Goal: Task Accomplishment & Management: Use online tool/utility

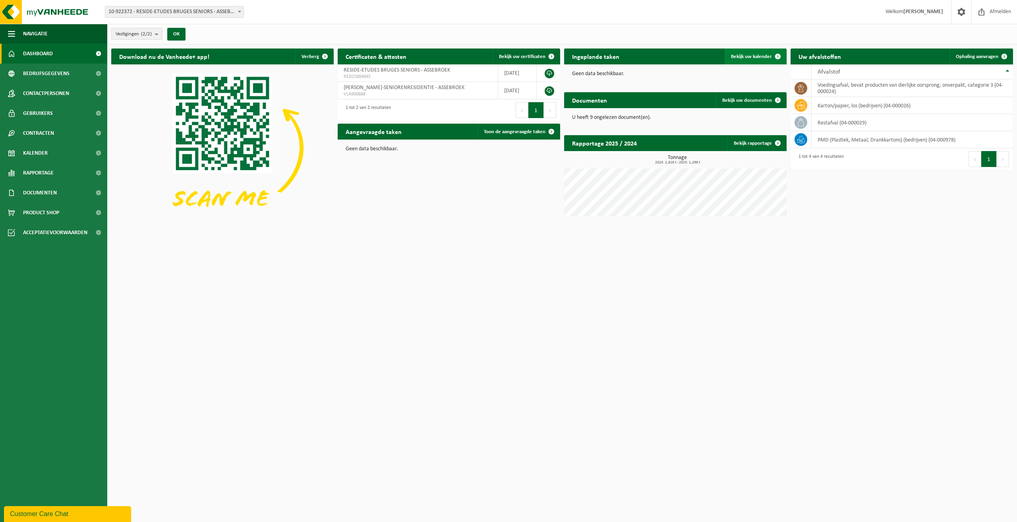
click at [756, 54] on span "Bekijk uw kalender" at bounding box center [751, 56] width 41 height 5
click at [832, 122] on td "restafval (04-000029)" at bounding box center [912, 122] width 201 height 17
click at [967, 50] on link "Ophaling aanvragen" at bounding box center [980, 56] width 63 height 16
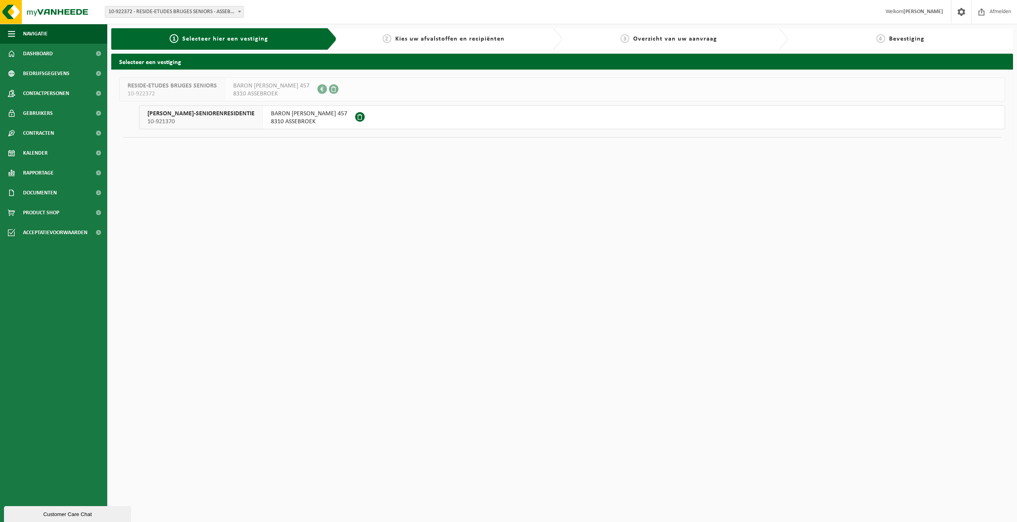
click at [253, 120] on span "10-921370" at bounding box center [200, 122] width 107 height 8
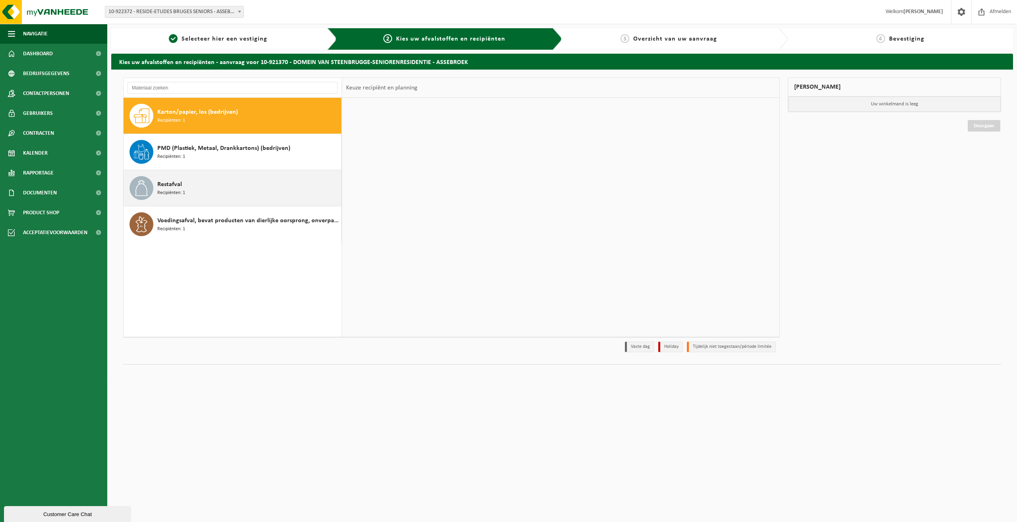
click at [174, 189] on span "Recipiënten: 1" at bounding box center [171, 193] width 28 height 8
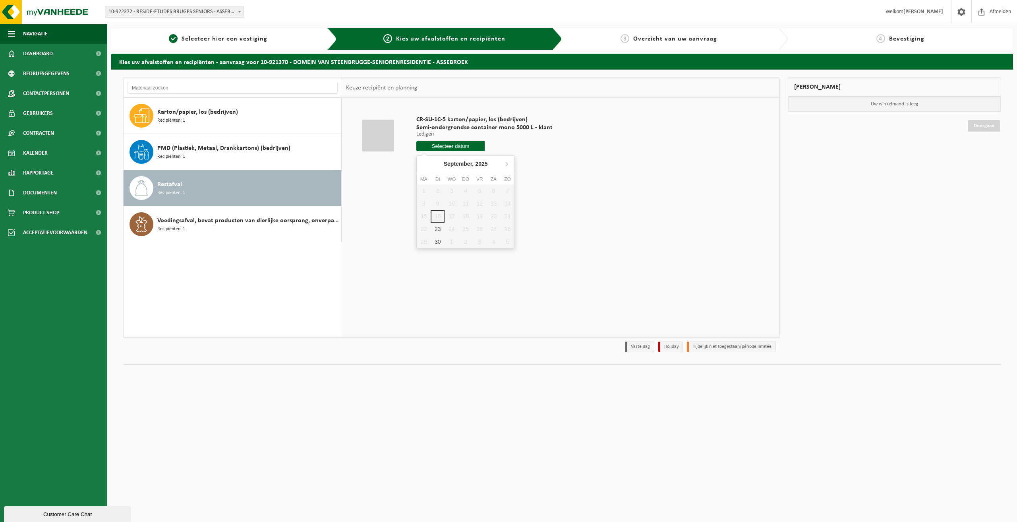
click at [445, 144] on input "text" at bounding box center [450, 146] width 68 height 10
click at [447, 149] on input "text" at bounding box center [450, 146] width 68 height 10
click at [466, 216] on div "18" at bounding box center [466, 216] width 14 height 13
type input "Van 2025-09-18"
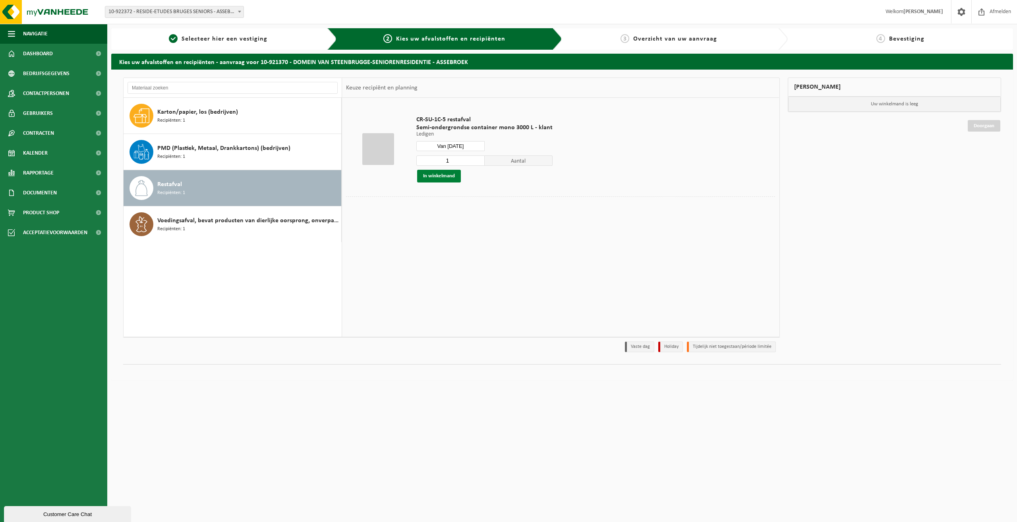
click at [454, 178] on button "In winkelmand" at bounding box center [439, 176] width 44 height 13
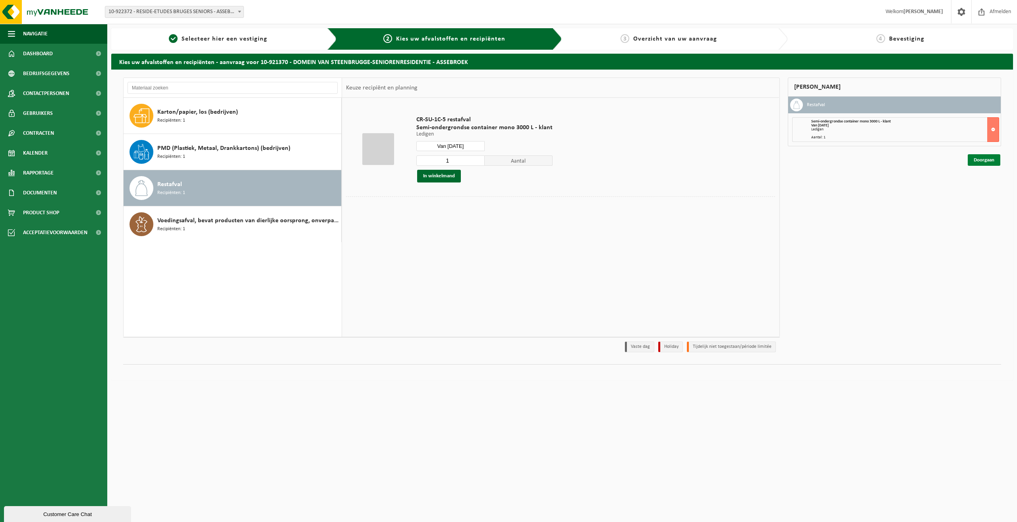
click at [991, 160] on link "Doorgaan" at bounding box center [984, 160] width 33 height 12
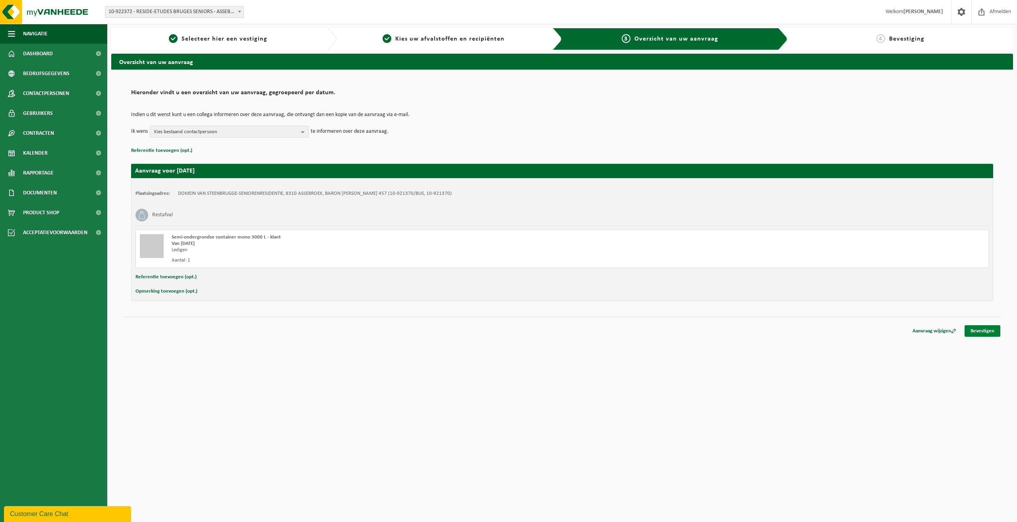
click at [985, 330] on link "Bevestigen" at bounding box center [983, 331] width 36 height 12
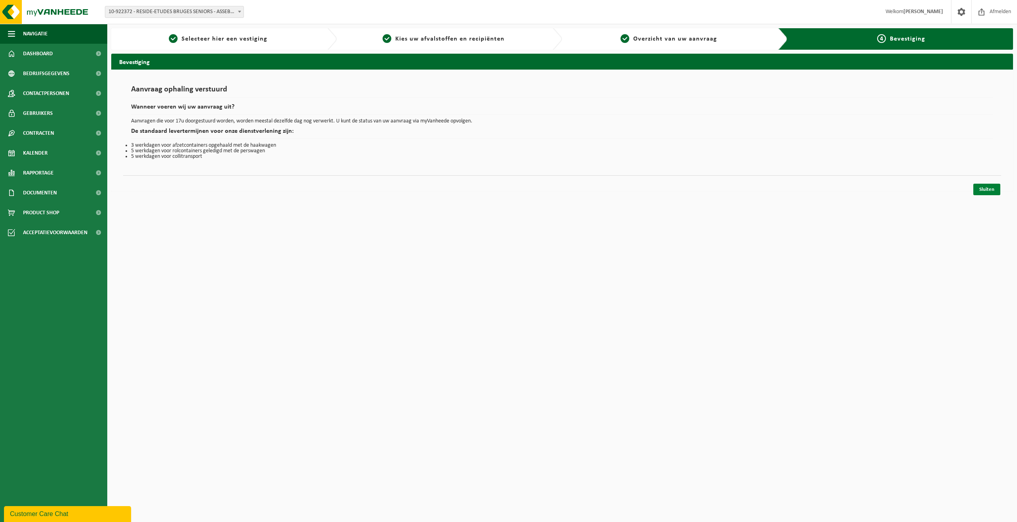
click at [982, 189] on link "Sluiten" at bounding box center [986, 190] width 27 height 12
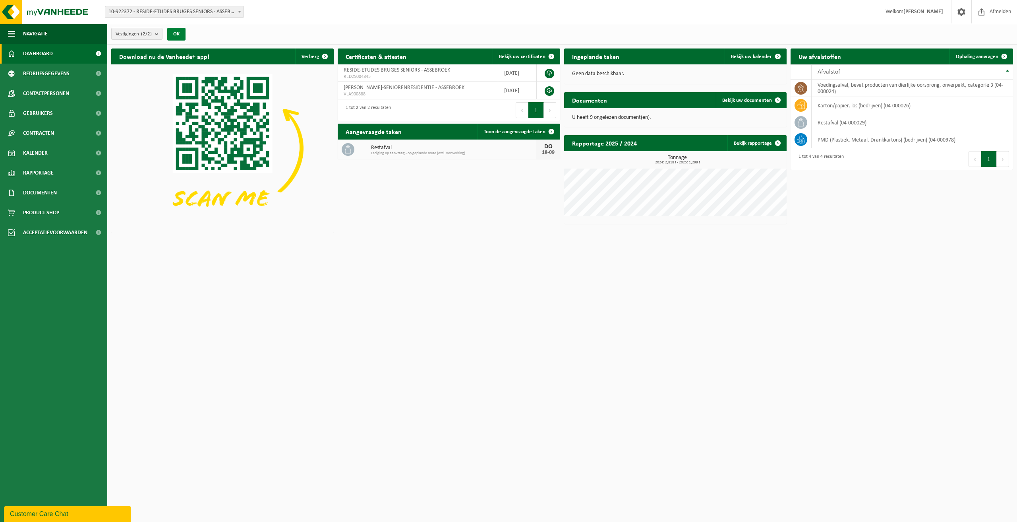
click at [173, 30] on button "OK" at bounding box center [176, 34] width 18 height 13
